Goal: Navigation & Orientation: Find specific page/section

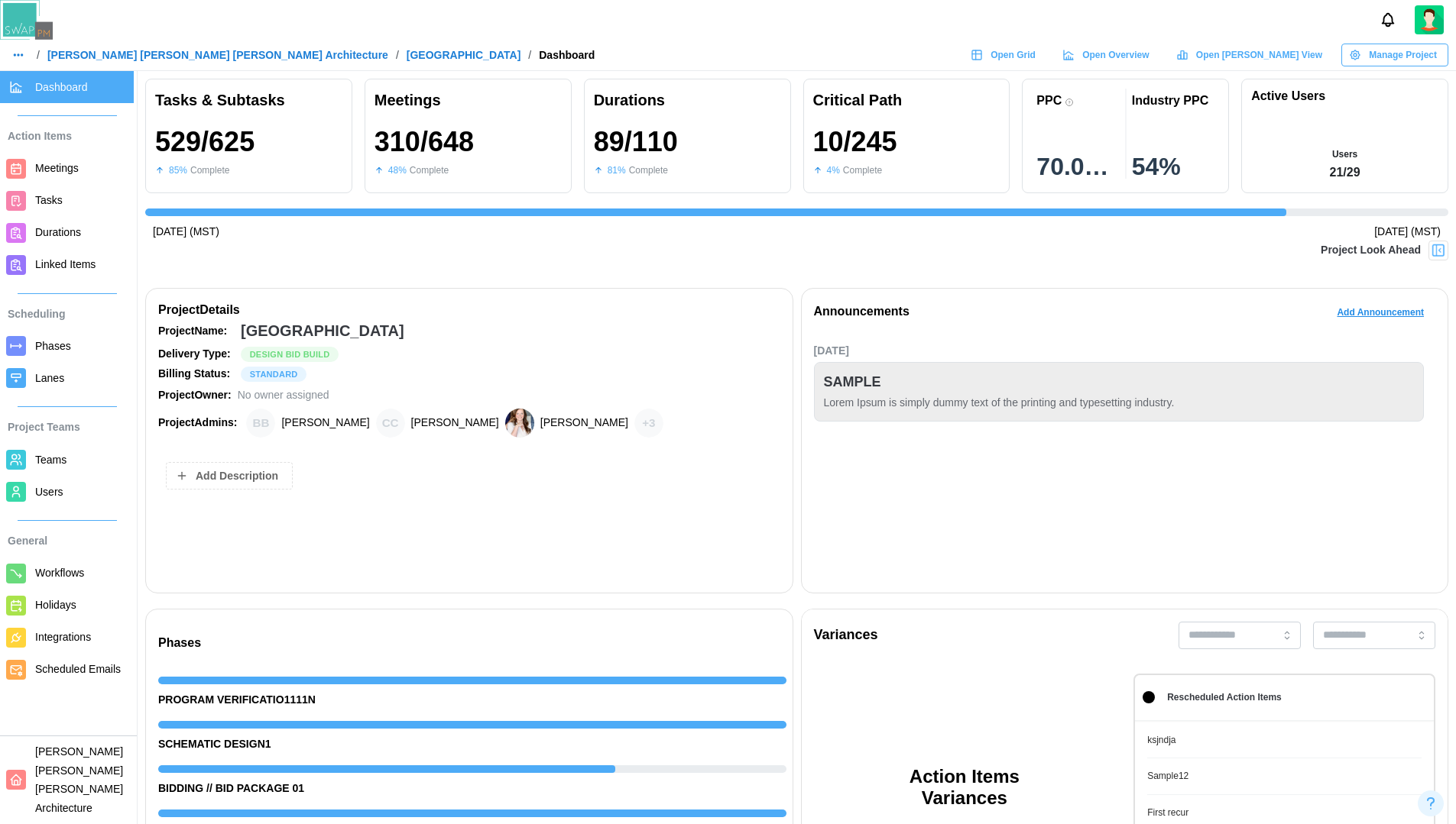
scroll to position [0, 7613]
